Goal: Find specific page/section: Find specific page/section

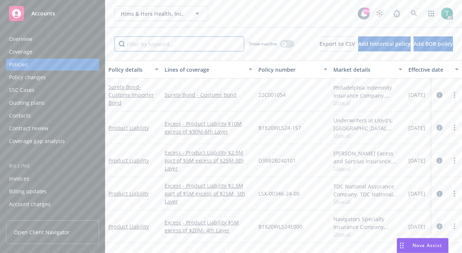
click at [166, 43] on input "Filter by keyword..." at bounding box center [179, 43] width 130 height 15
click at [181, 45] on input "Filter by keyword..." at bounding box center [179, 43] width 130 height 15
type input "e"
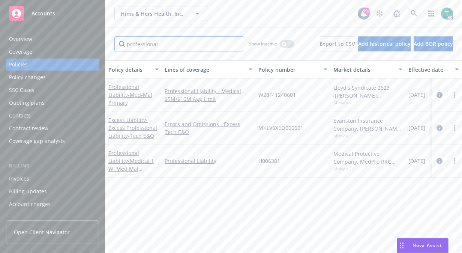
type input "professional"
drag, startPoint x: 308, startPoint y: 129, endPoint x: 258, endPoint y: 121, distance: 50.2
click at [258, 121] on div "MKLV5XEO000501" at bounding box center [292, 127] width 75 height 33
copy span "MKLV5XEO000501"
click at [135, 119] on link "Excess Liability - Excess Professional Liability-Tech E&O" at bounding box center [132, 127] width 49 height 23
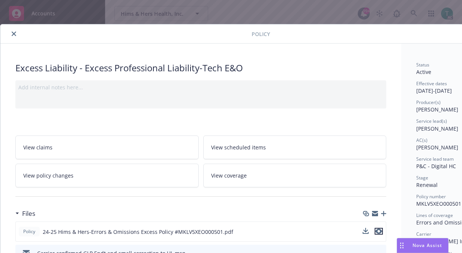
click at [379, 230] on icon "preview file" at bounding box center [378, 230] width 7 height 5
